Goal: Task Accomplishment & Management: Manage account settings

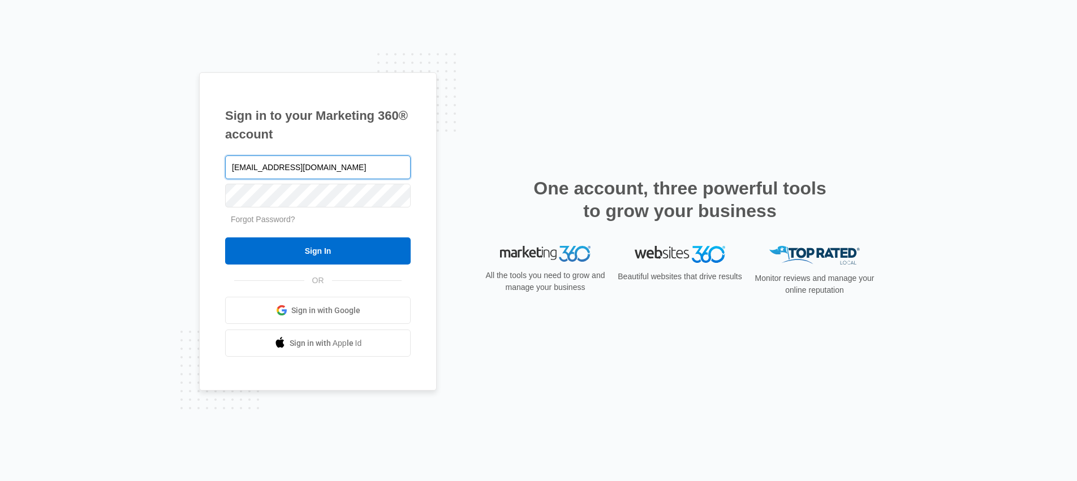
type input "[EMAIL_ADDRESS][DOMAIN_NAME]"
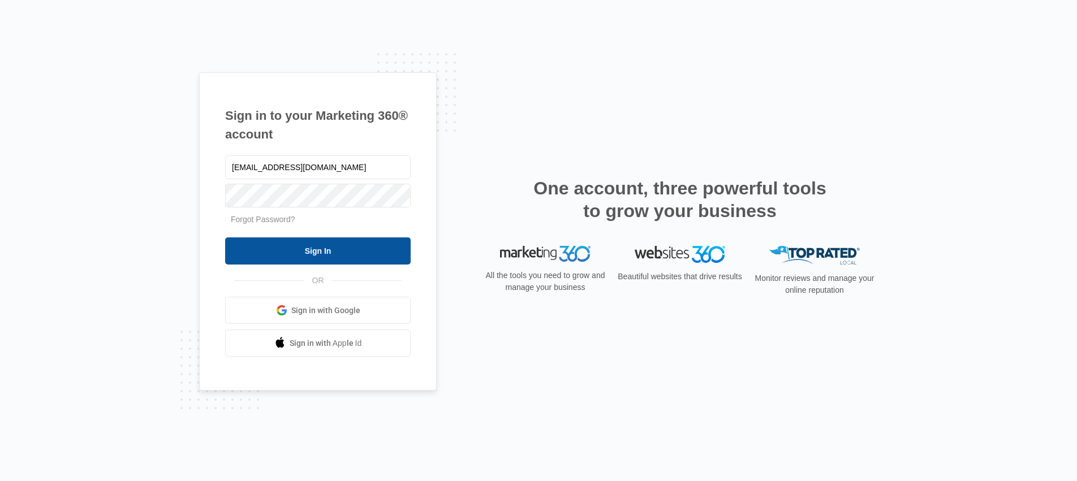
click at [305, 252] on input "Sign In" at bounding box center [318, 251] width 186 height 27
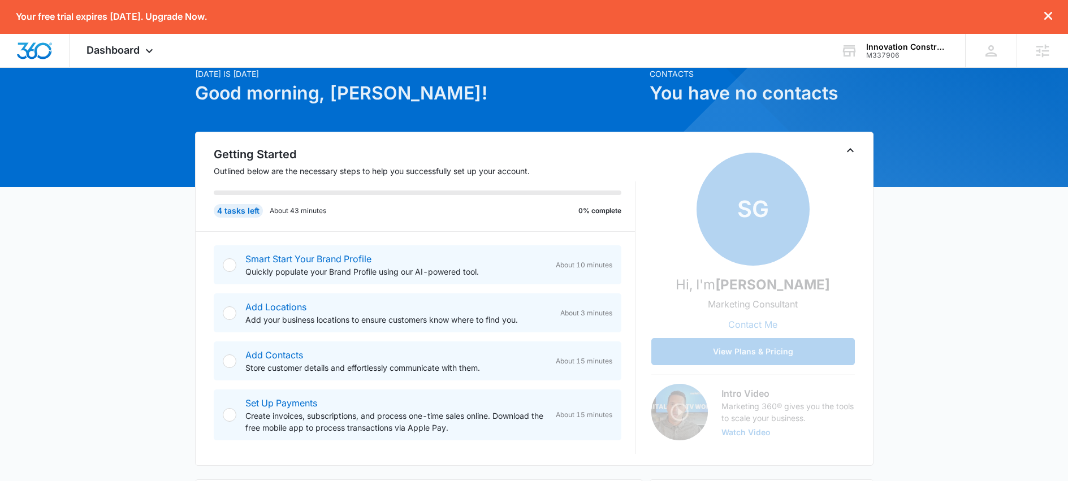
scroll to position [36, 0]
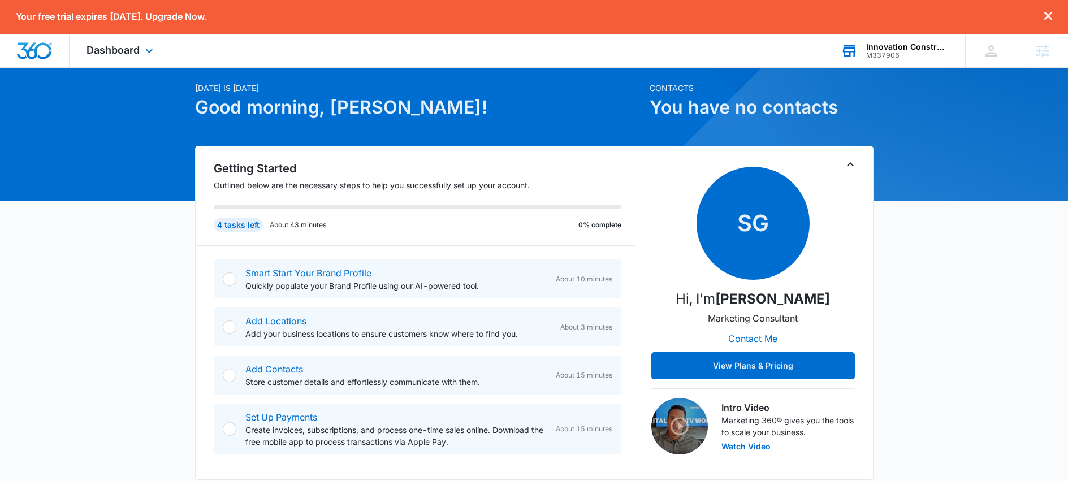
click at [902, 48] on div "Innovation Construction & Consultants Llc" at bounding box center [908, 46] width 83 height 9
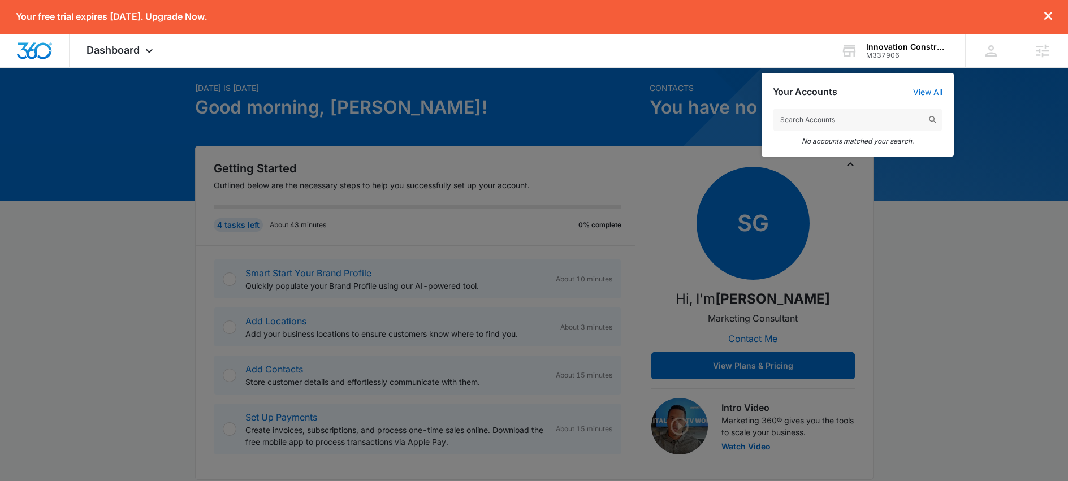
click at [991, 108] on div at bounding box center [534, 240] width 1068 height 481
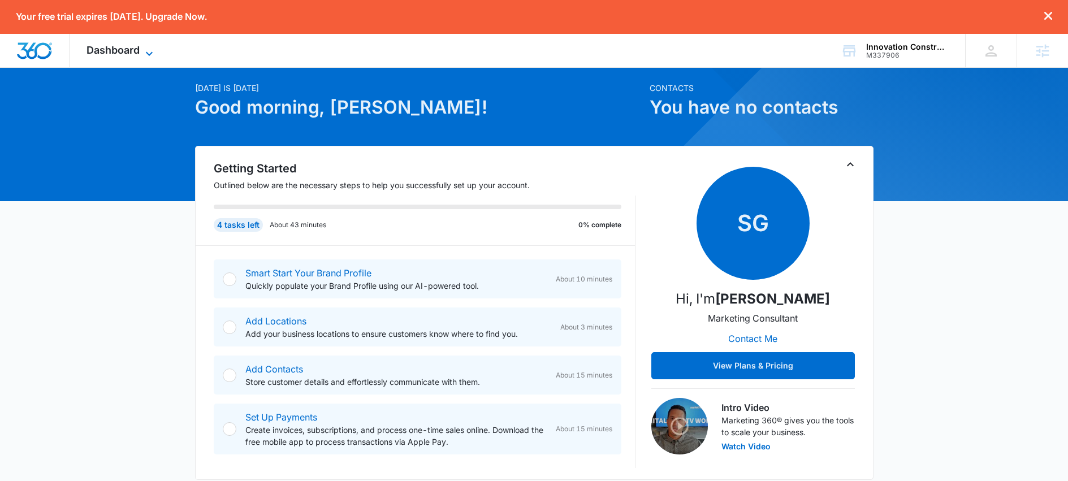
click at [120, 51] on span "Dashboard" at bounding box center [113, 50] width 53 height 12
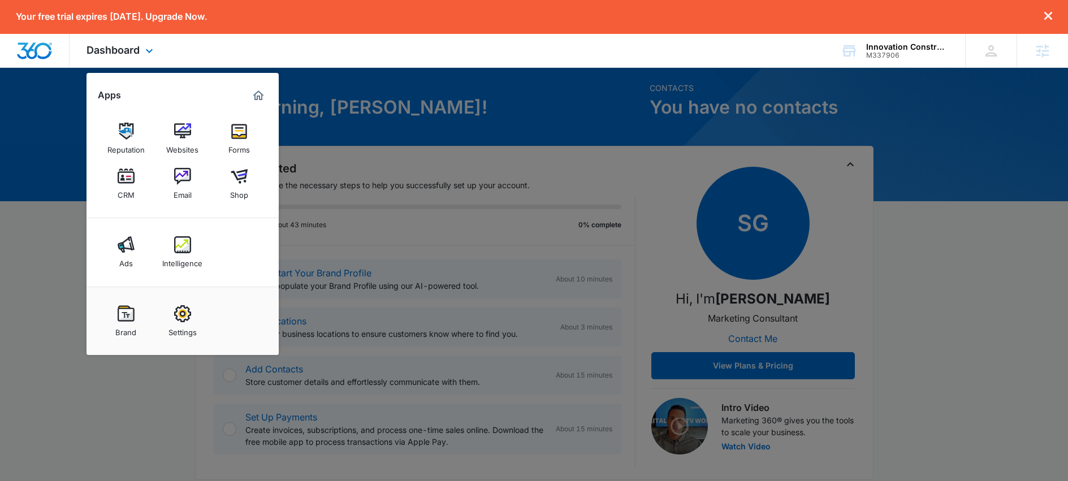
click at [355, 51] on div "Dashboard Apps Reputation Websites Forms CRM Email Shop Ads Intelligence Brand …" at bounding box center [534, 51] width 1068 height 34
click at [376, 102] on div at bounding box center [534, 240] width 1068 height 481
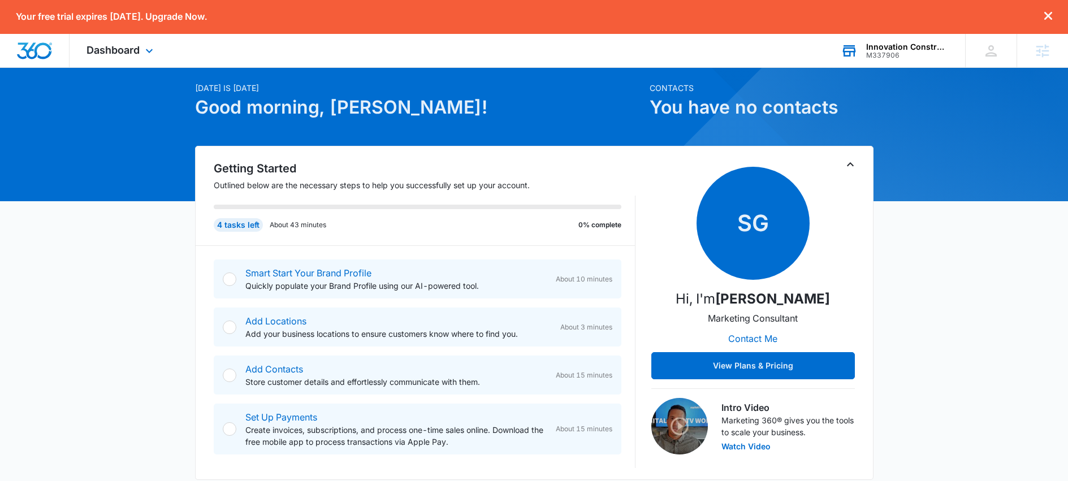
click at [904, 49] on div "Innovation Construction & Consultants Llc" at bounding box center [908, 46] width 83 height 9
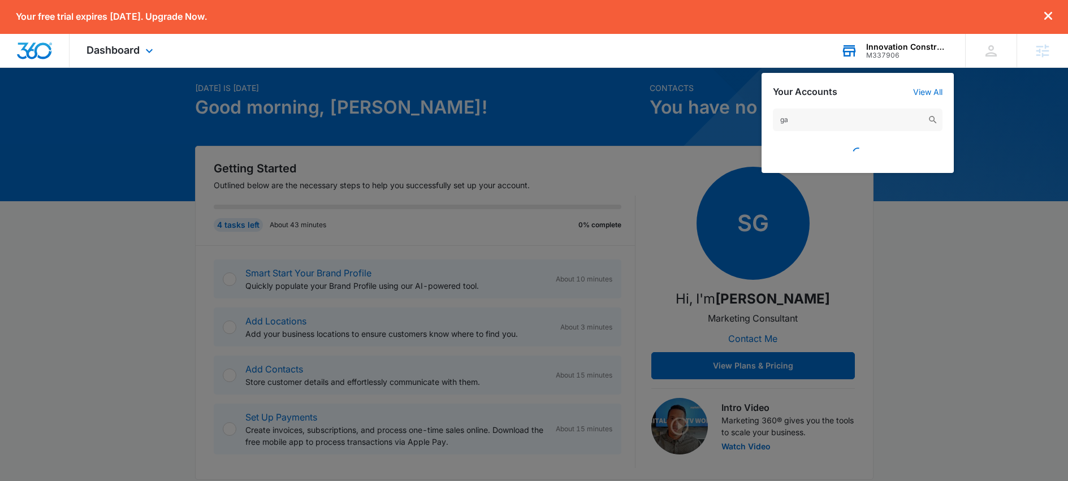
type input "g"
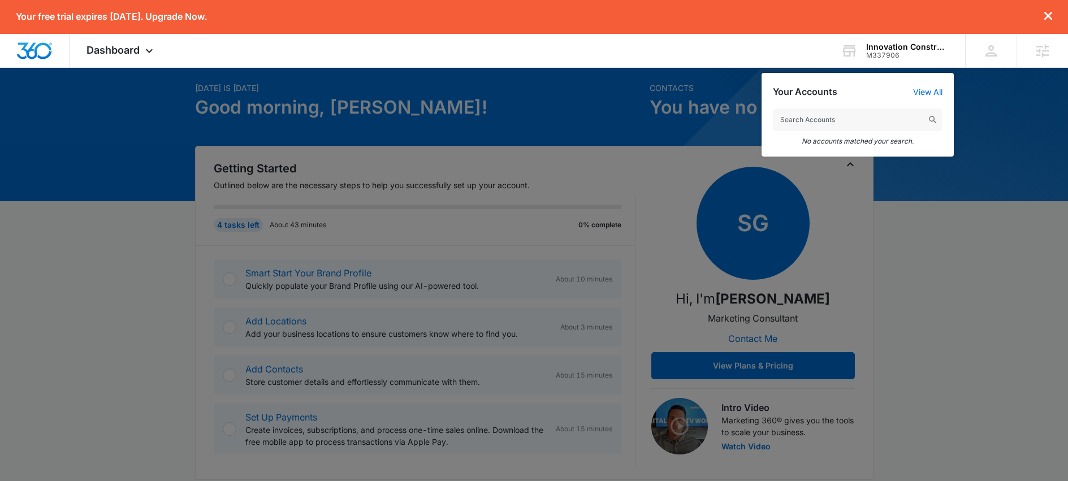
click at [155, 235] on div at bounding box center [534, 240] width 1068 height 481
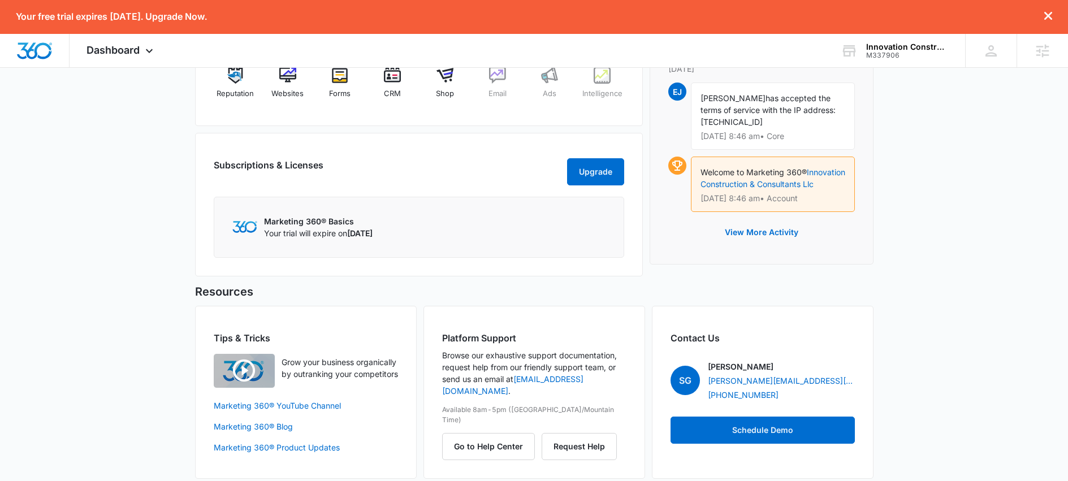
scroll to position [532, 0]
